Goal: Task Accomplishment & Management: Manage account settings

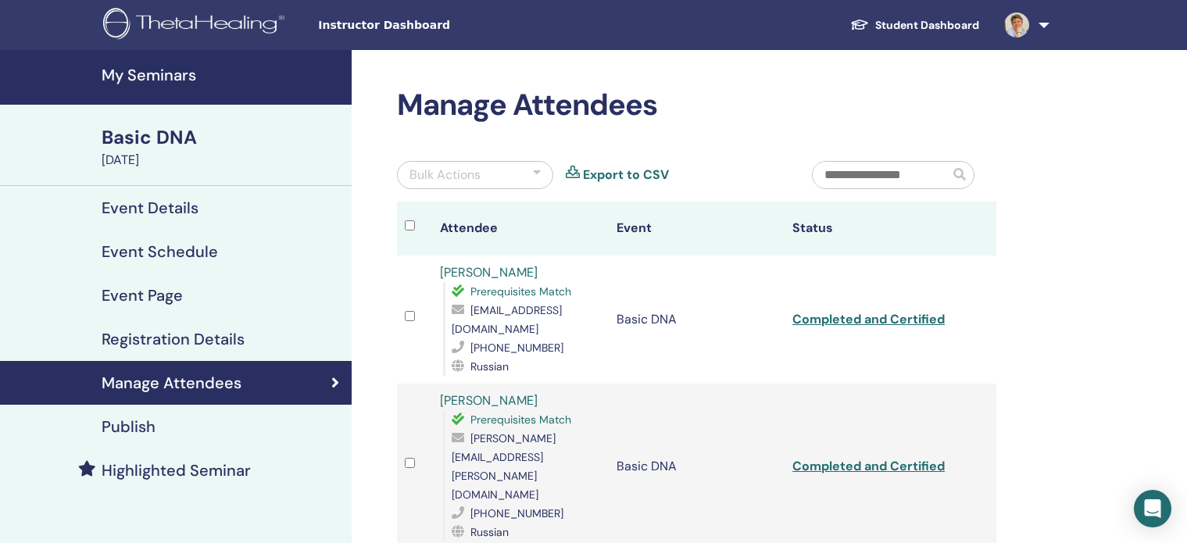
scroll to position [356, 0]
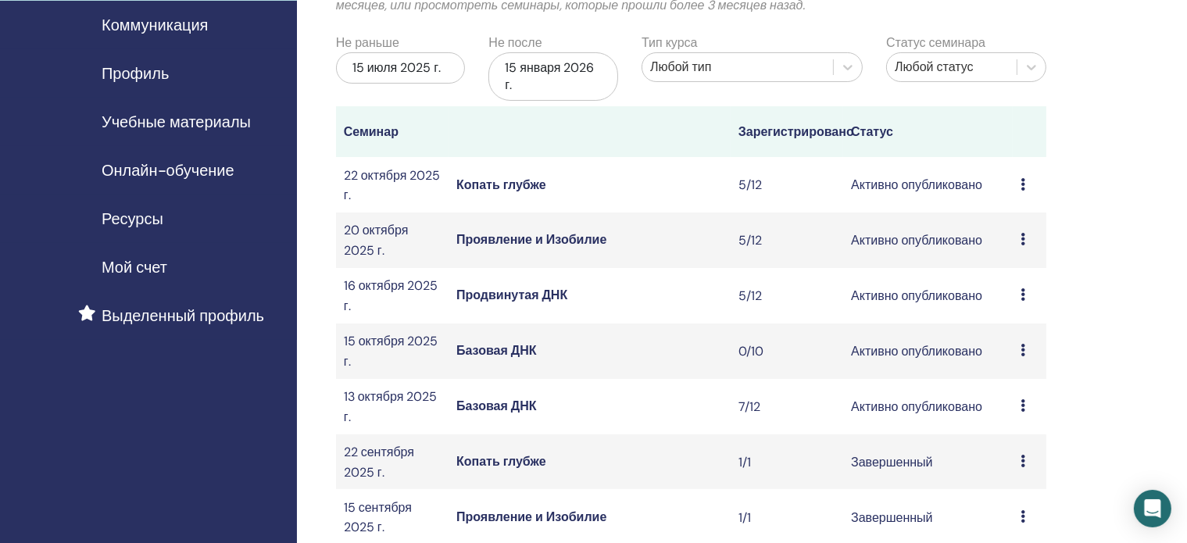
scroll to position [150, 0]
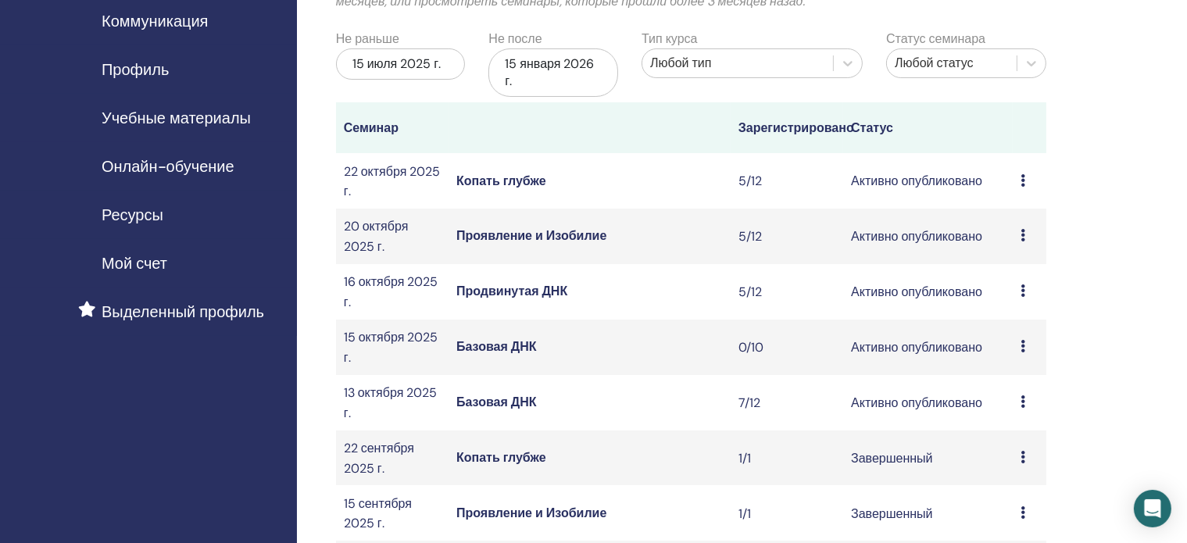
click at [494, 352] on font "Базовая ДНК" at bounding box center [496, 346] width 80 height 16
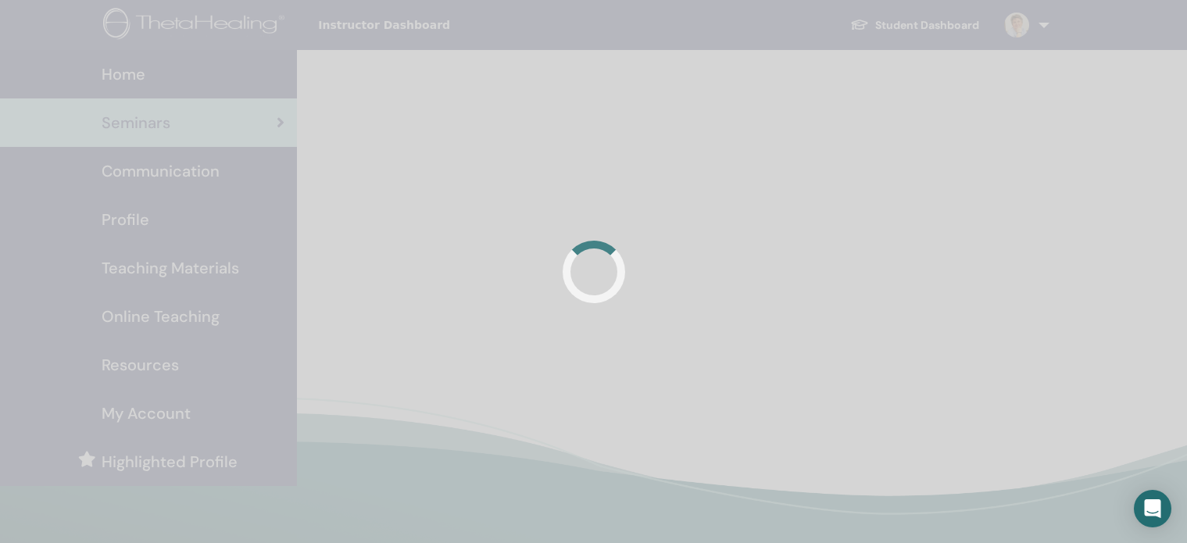
scroll to position [150, 0]
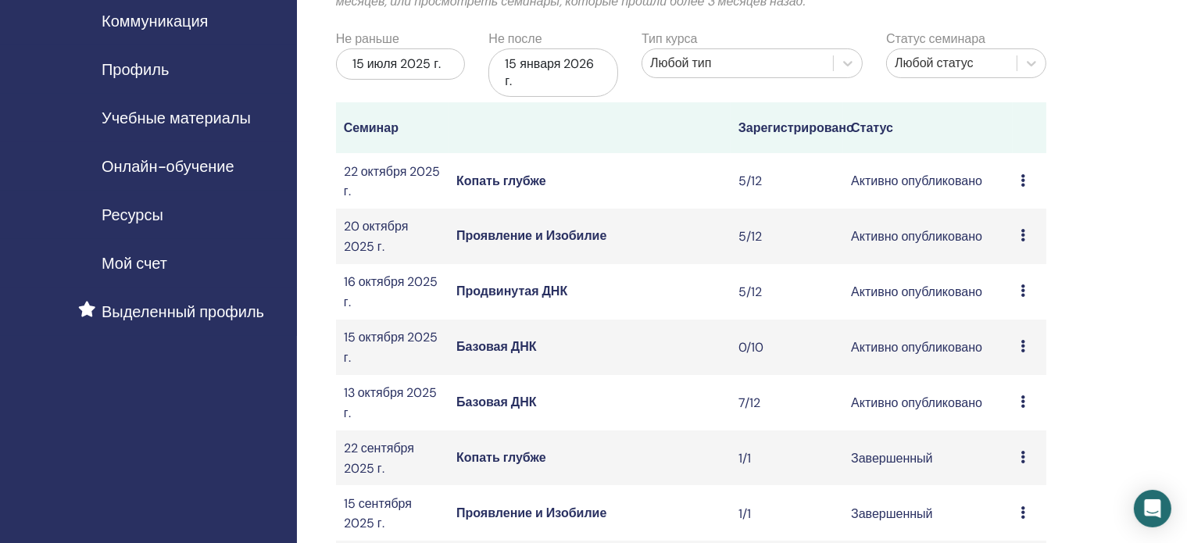
click at [1023, 349] on icon at bounding box center [1023, 346] width 5 height 13
click at [1006, 431] on font "Отмена" at bounding box center [1004, 432] width 45 height 16
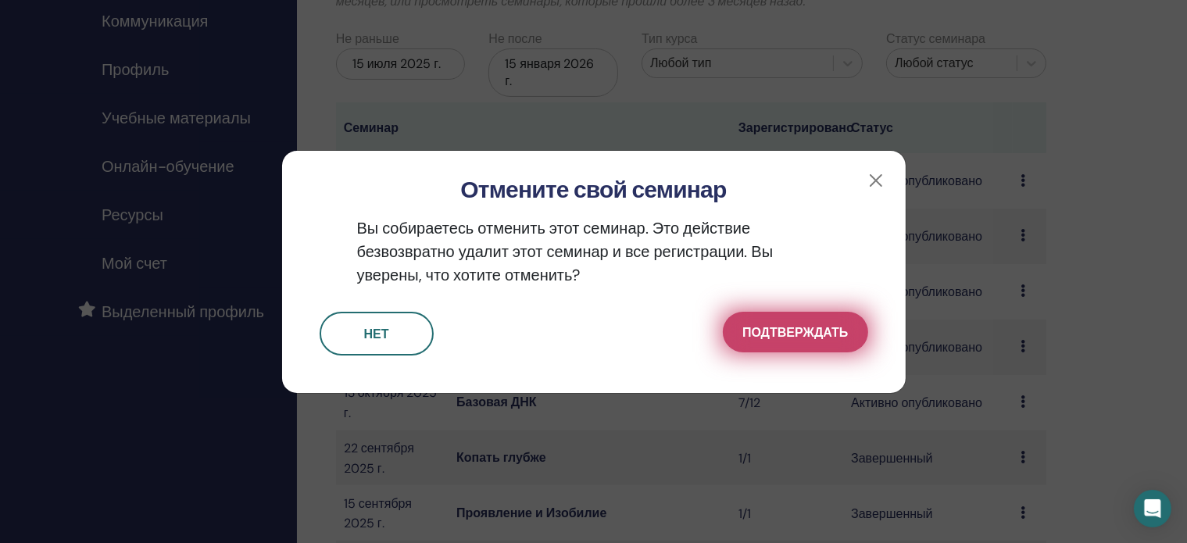
click at [813, 331] on font "Подтверждать" at bounding box center [794, 332] width 105 height 16
